Goal: Check status: Check status

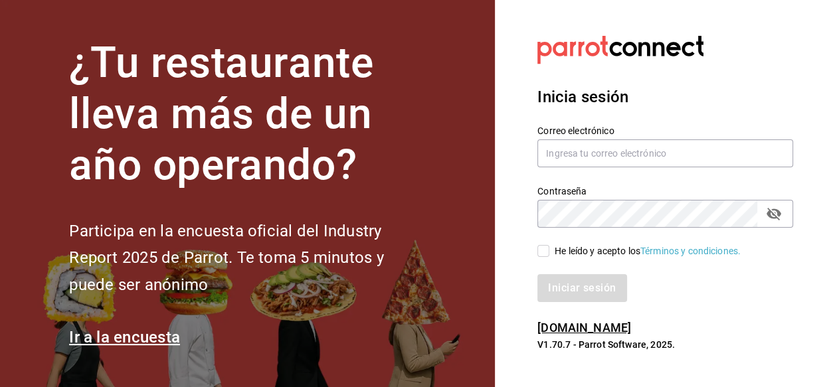
click at [591, 136] on label "Correo electrónico" at bounding box center [666, 130] width 256 height 9
click at [589, 156] on input "text" at bounding box center [666, 154] width 256 height 28
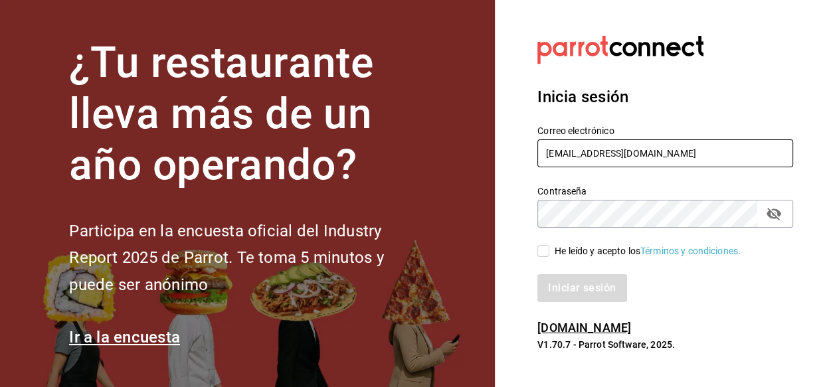
type input "[EMAIL_ADDRESS][DOMAIN_NAME]"
click at [538, 245] on input "He leído y acepto los Términos y condiciones." at bounding box center [544, 251] width 12 height 12
checkbox input "true"
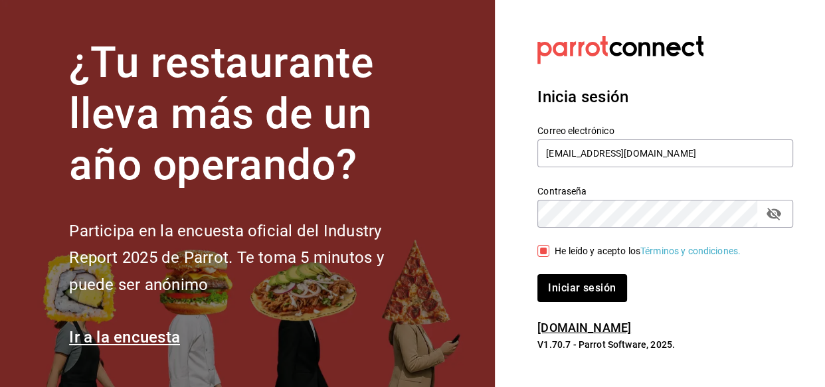
click at [538, 274] on button "Iniciar sesión" at bounding box center [582, 288] width 89 height 28
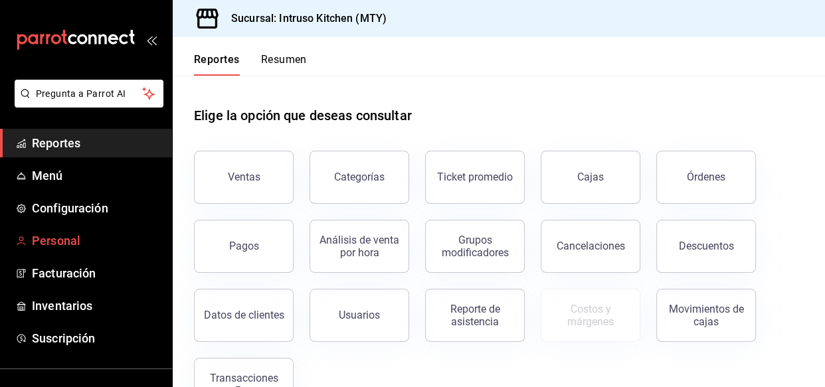
click at [53, 237] on span "Personal" at bounding box center [97, 241] width 130 height 18
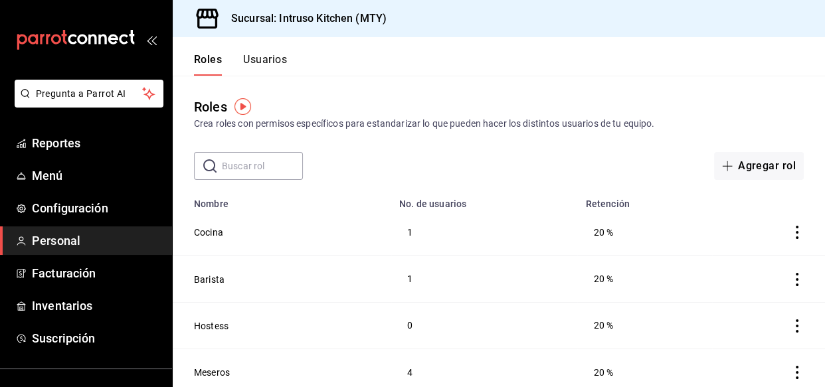
scroll to position [60, 0]
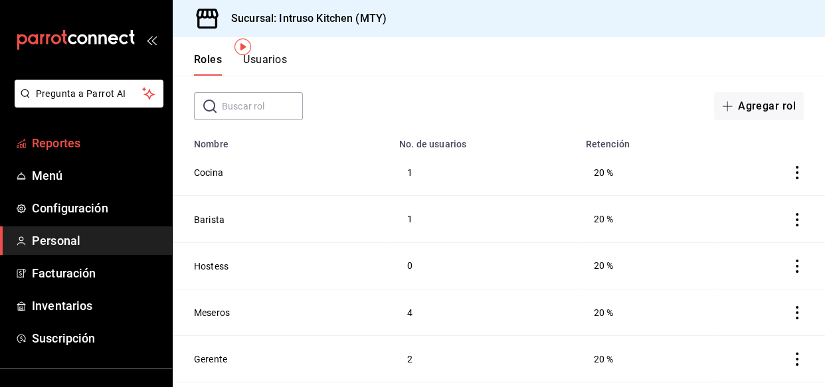
click at [50, 137] on span "Reportes" at bounding box center [97, 143] width 130 height 18
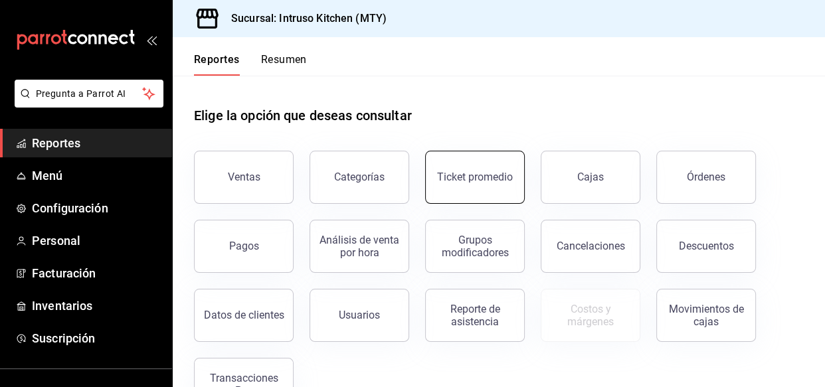
scroll to position [45, 0]
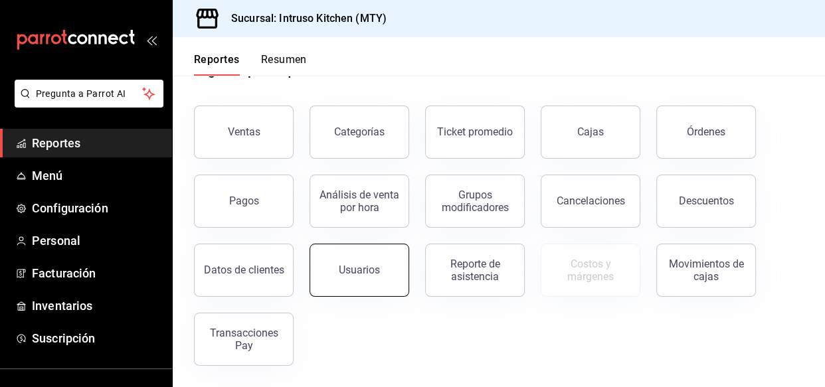
drag, startPoint x: 362, startPoint y: 281, endPoint x: 401, endPoint y: 282, distance: 39.2
click at [358, 309] on div "Ventas Categorías Ticket promedio Cajas Órdenes Pagos Análisis de venta por hor…" at bounding box center [491, 228] width 626 height 276
click at [484, 264] on div "Reporte de asistencia" at bounding box center [475, 270] width 82 height 25
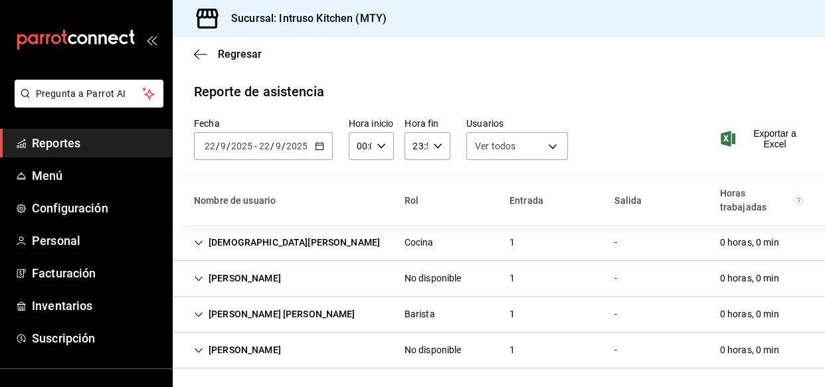
scroll to position [2, 0]
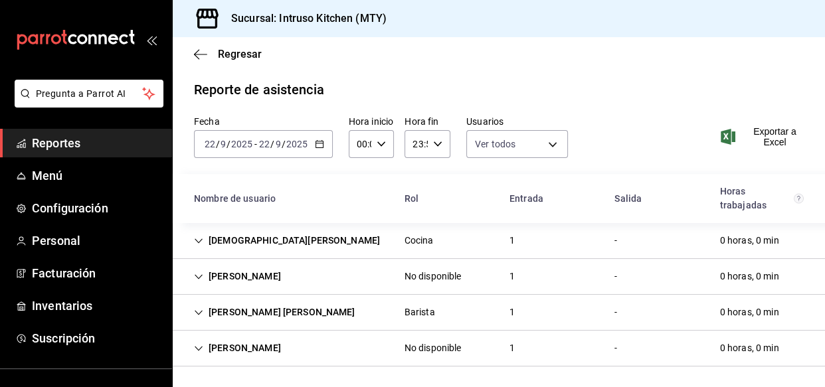
click at [196, 239] on icon "Cell" at bounding box center [199, 241] width 8 height 5
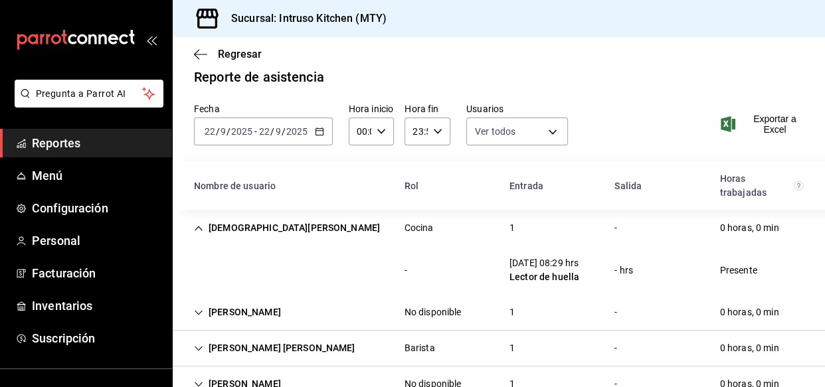
scroll to position [0, 0]
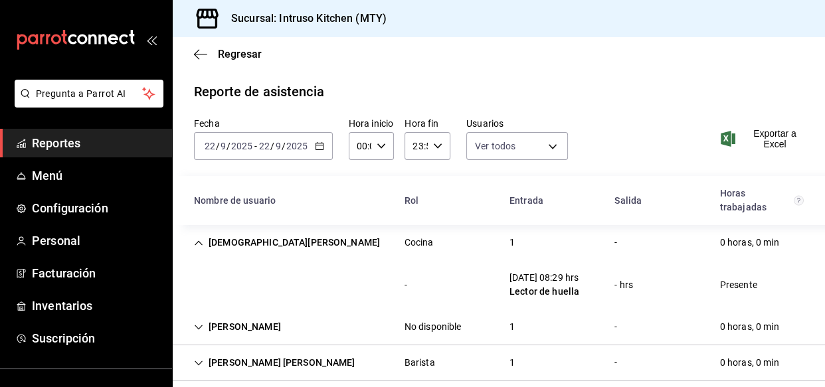
click at [318, 151] on div "2025-09-22 22 / 9 / 2025 - 2025-09-22 22 / 9 / 2025" at bounding box center [263, 146] width 139 height 28
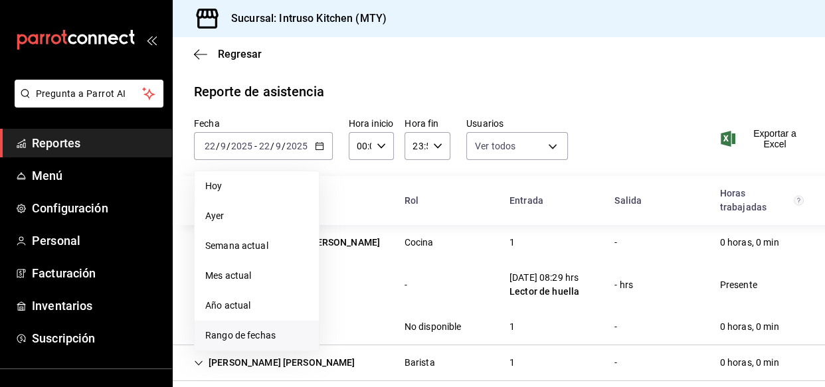
click at [245, 334] on span "Rango de fechas" at bounding box center [256, 336] width 103 height 14
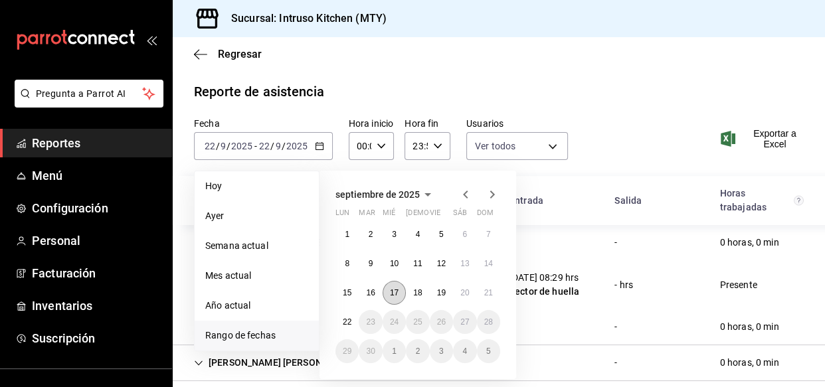
click at [392, 292] on abbr "17" at bounding box center [394, 292] width 9 height 9
click at [347, 319] on abbr "22" at bounding box center [347, 322] width 9 height 9
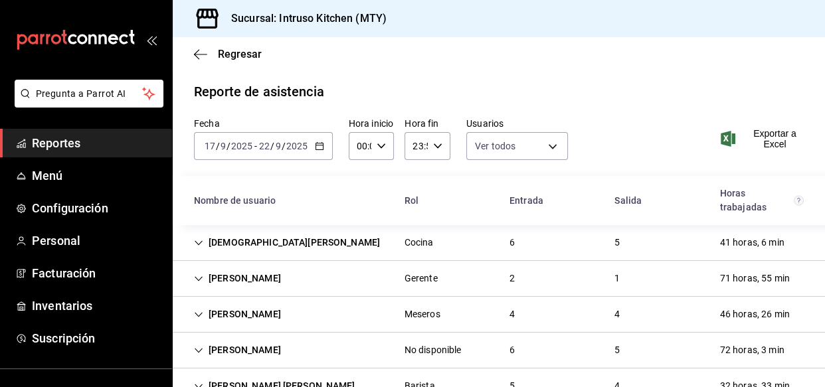
click at [239, 242] on div "Christian Mendieta" at bounding box center [286, 243] width 207 height 25
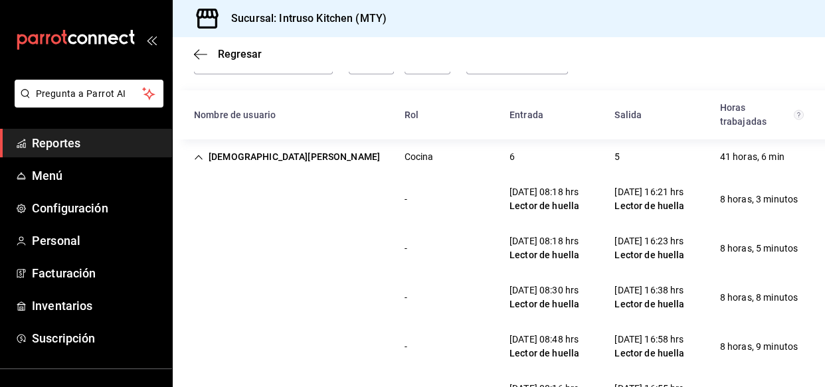
scroll to position [120, 0]
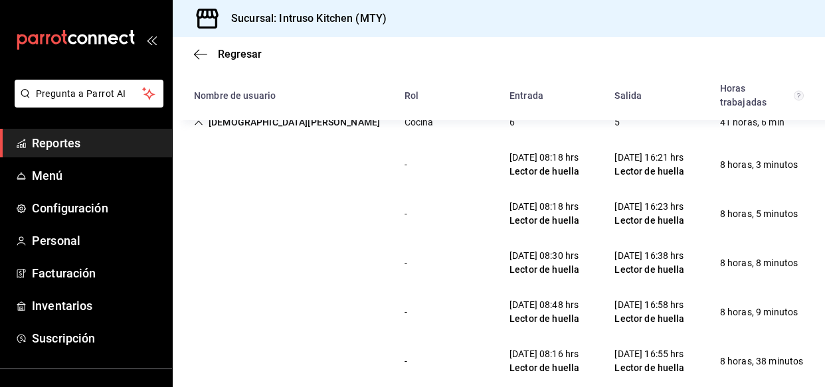
click at [355, 294] on div "- 20/09/25 08:48 hrs Lector de huella 20/09/25 16:58 hrs Lector de huella 8 hor…" at bounding box center [499, 312] width 652 height 49
click at [195, 124] on icon "Cell" at bounding box center [198, 122] width 9 height 9
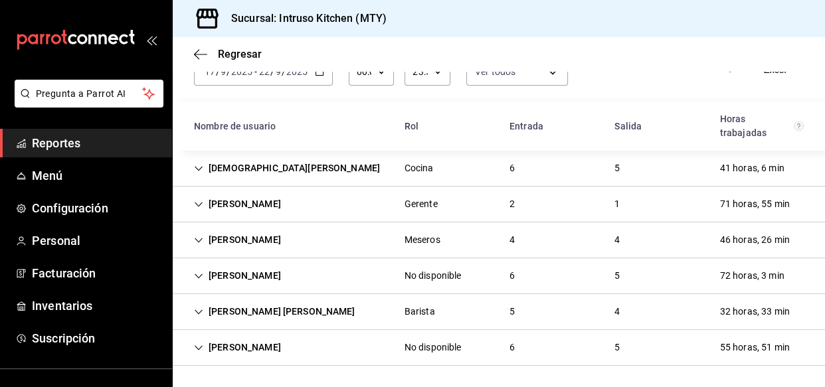
scroll to position [74, 0]
click at [201, 203] on icon "Cell" at bounding box center [198, 205] width 9 height 9
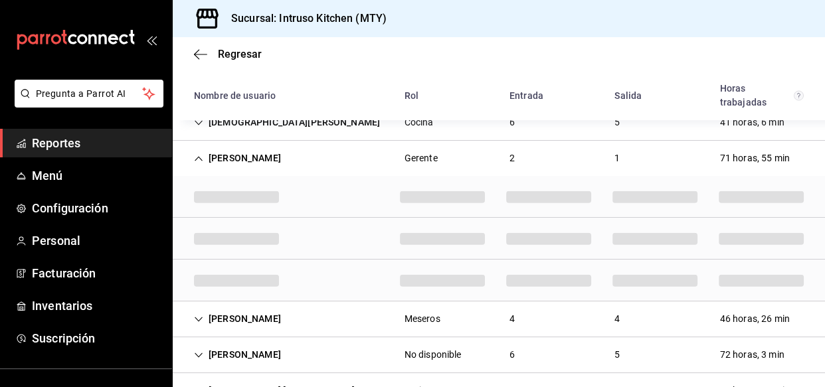
scroll to position [120, 0]
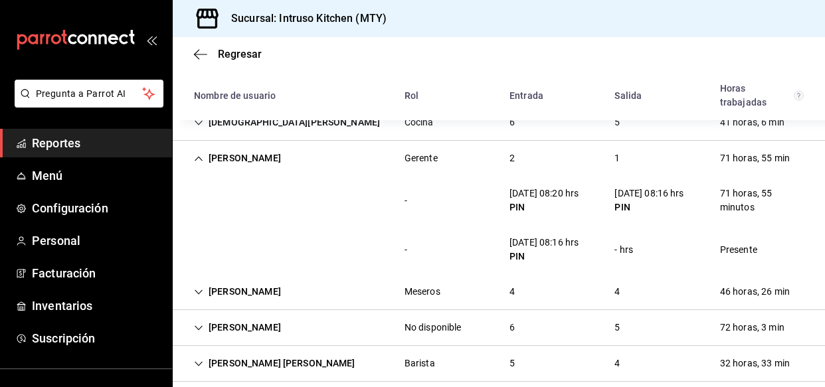
click at [197, 155] on icon "Cell" at bounding box center [198, 158] width 9 height 9
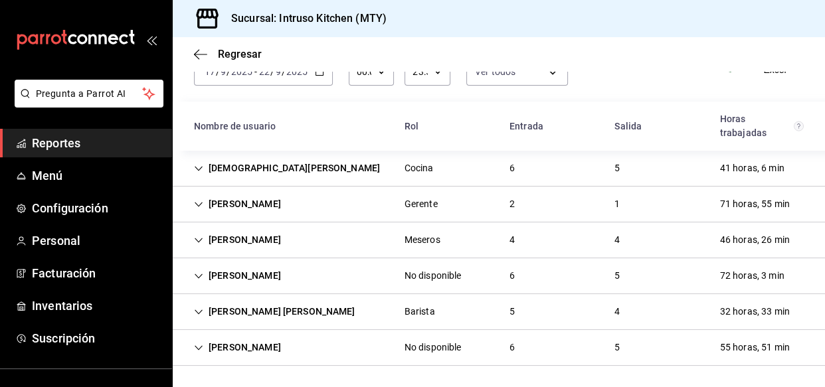
scroll to position [74, 0]
click at [198, 233] on div "Andrés Francisco Duarte Arcos" at bounding box center [237, 241] width 108 height 25
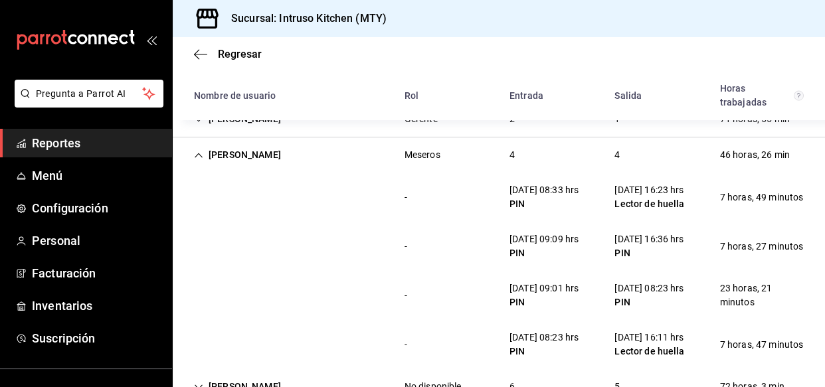
scroll to position [181, 0]
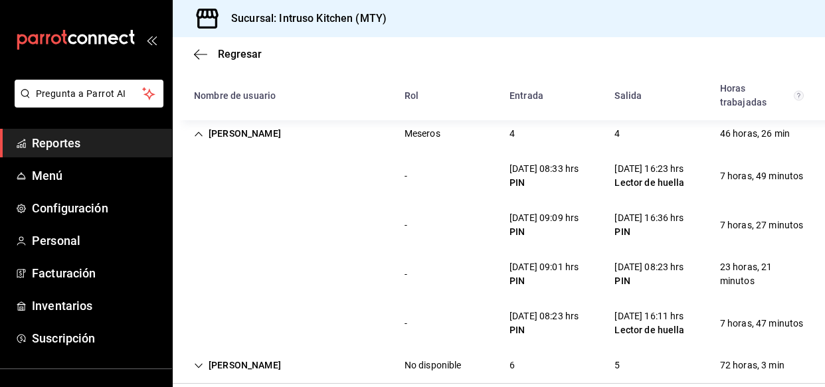
click at [199, 130] on icon "Cell" at bounding box center [198, 134] width 9 height 9
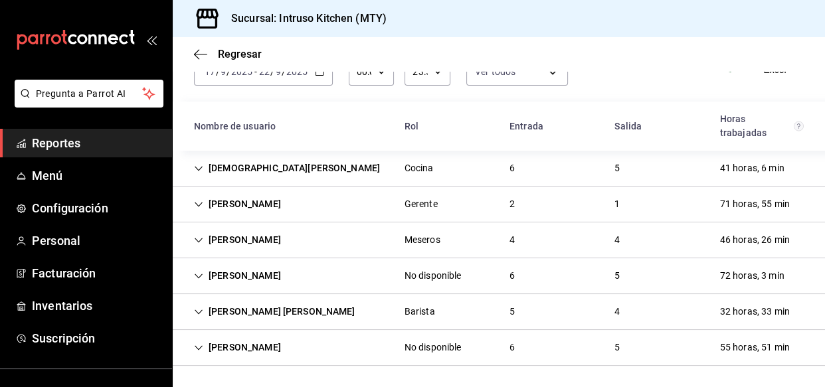
scroll to position [74, 0]
click at [194, 274] on icon "Cell" at bounding box center [198, 276] width 9 height 9
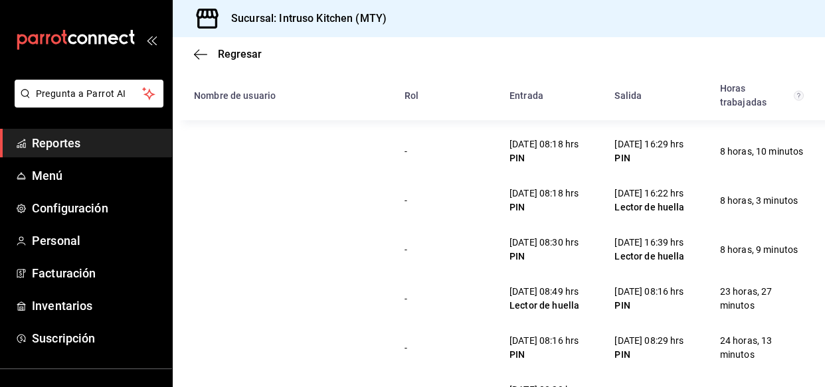
scroll to position [181, 0]
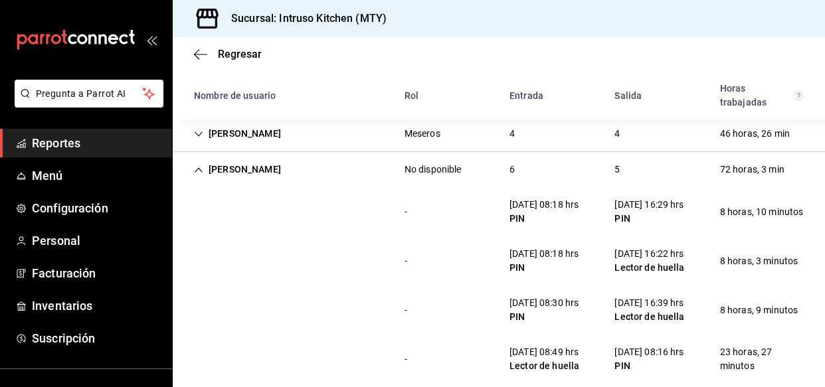
click at [196, 169] on icon "Cell" at bounding box center [199, 169] width 8 height 5
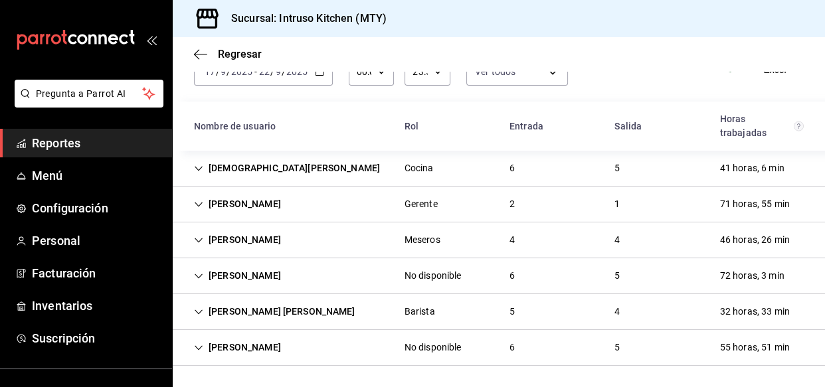
scroll to position [74, 0]
click at [198, 312] on icon "Cell" at bounding box center [199, 312] width 8 height 5
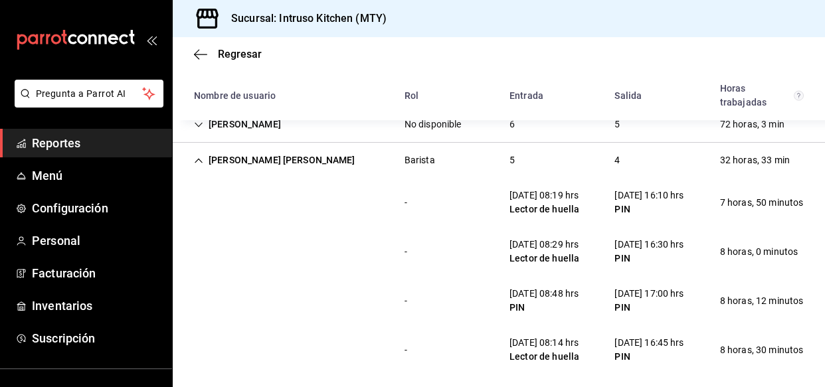
scroll to position [199, 0]
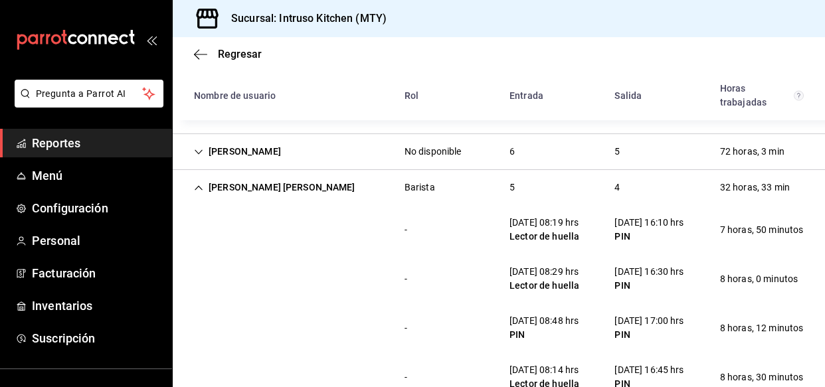
click at [197, 184] on icon "Cell" at bounding box center [198, 187] width 9 height 9
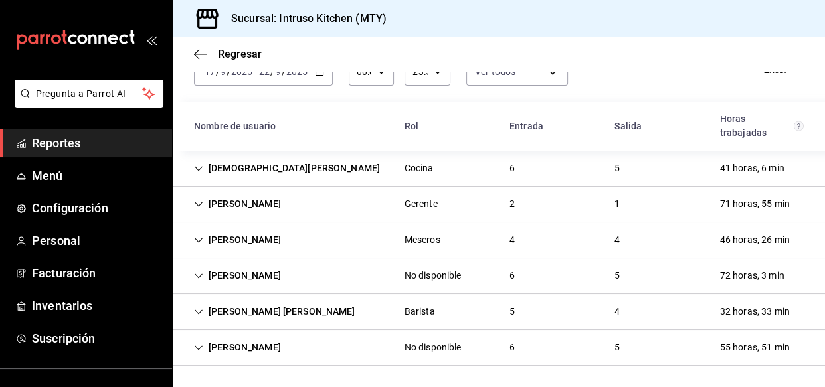
scroll to position [74, 0]
click at [201, 344] on icon "Cell" at bounding box center [198, 348] width 9 height 9
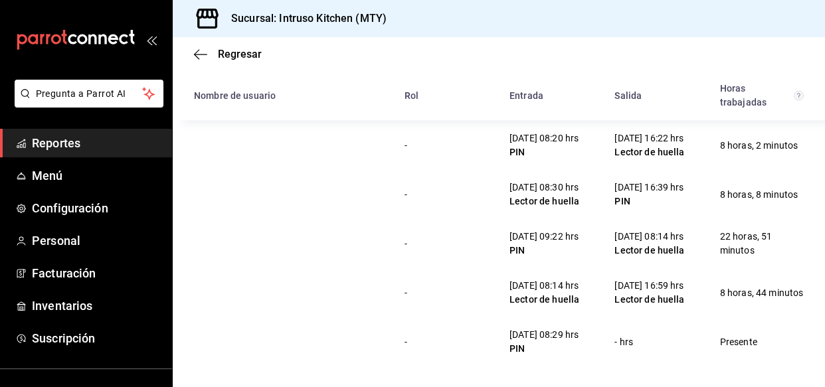
scroll to position [308, 0]
